Goal: Task Accomplishment & Management: Use online tool/utility

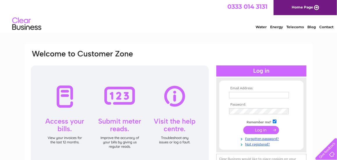
type input "garryandpaula@aol.com"
click at [264, 131] on input "submit" at bounding box center [262, 130] width 36 height 8
click at [258, 130] on input "submit" at bounding box center [262, 130] width 36 height 8
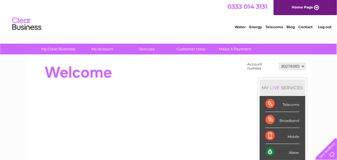
click at [239, 28] on link "Water" at bounding box center [240, 27] width 11 height 4
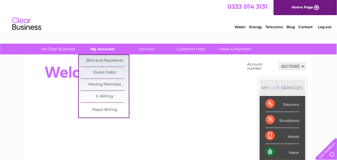
click at [107, 48] on link "My Account" at bounding box center [103, 49] width 48 height 11
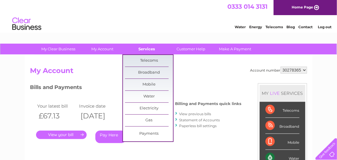
click at [155, 49] on link "Services" at bounding box center [147, 49] width 48 height 11
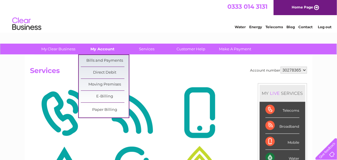
click at [103, 51] on link "My Account" at bounding box center [103, 49] width 48 height 11
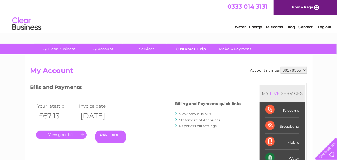
click at [200, 50] on link "Customer Help" at bounding box center [191, 49] width 48 height 11
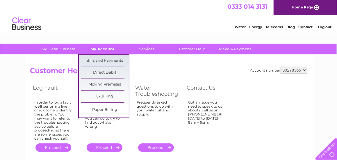
click at [109, 48] on link "My Account" at bounding box center [103, 49] width 48 height 11
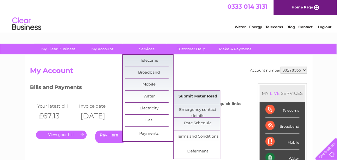
click at [185, 98] on link "Submit Meter Read" at bounding box center [198, 97] width 48 height 12
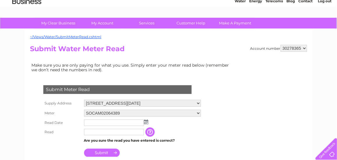
scroll to position [58, 0]
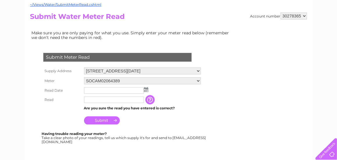
click at [115, 90] on input "text" at bounding box center [114, 90] width 60 height 6
click at [148, 89] on img at bounding box center [147, 90] width 4 height 5
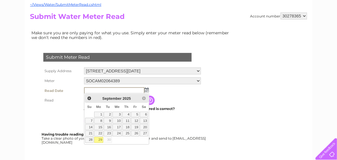
click at [118, 100] on span "September" at bounding box center [111, 98] width 19 height 4
click at [102, 137] on link "29" at bounding box center [98, 140] width 9 height 6
type input "[DATE]"
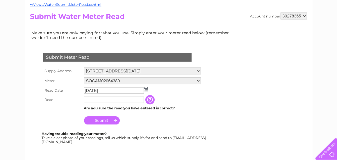
click at [104, 97] on input "text" at bounding box center [114, 100] width 60 height 6
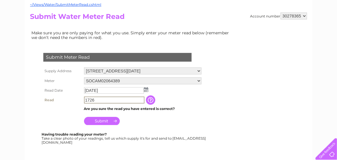
type input "1726"
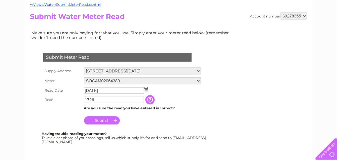
click at [111, 121] on input "Submit" at bounding box center [102, 120] width 36 height 8
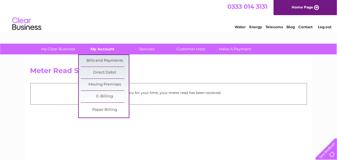
click at [116, 49] on link "My Account" at bounding box center [103, 49] width 48 height 11
click at [112, 60] on link "Bills and Payments" at bounding box center [105, 61] width 48 height 12
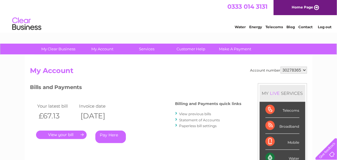
click at [70, 134] on link "." at bounding box center [61, 135] width 51 height 8
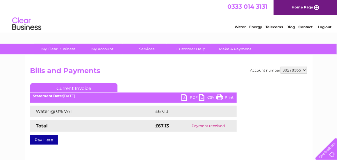
click at [93, 134] on div "Pay Here" at bounding box center [133, 137] width 207 height 10
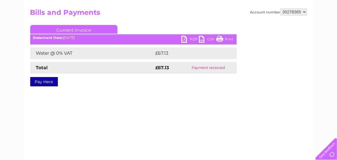
click at [187, 40] on link "PDF" at bounding box center [190, 40] width 17 height 8
